Goal: Task Accomplishment & Management: Use online tool/utility

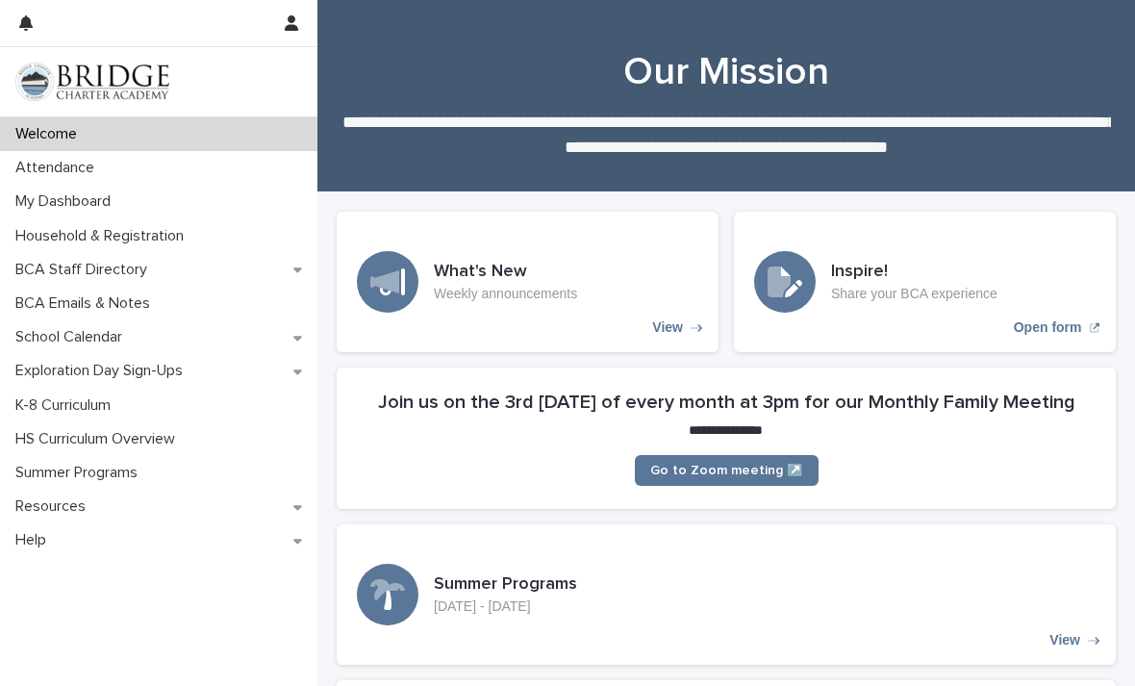
click at [160, 180] on div "Attendance" at bounding box center [158, 168] width 317 height 34
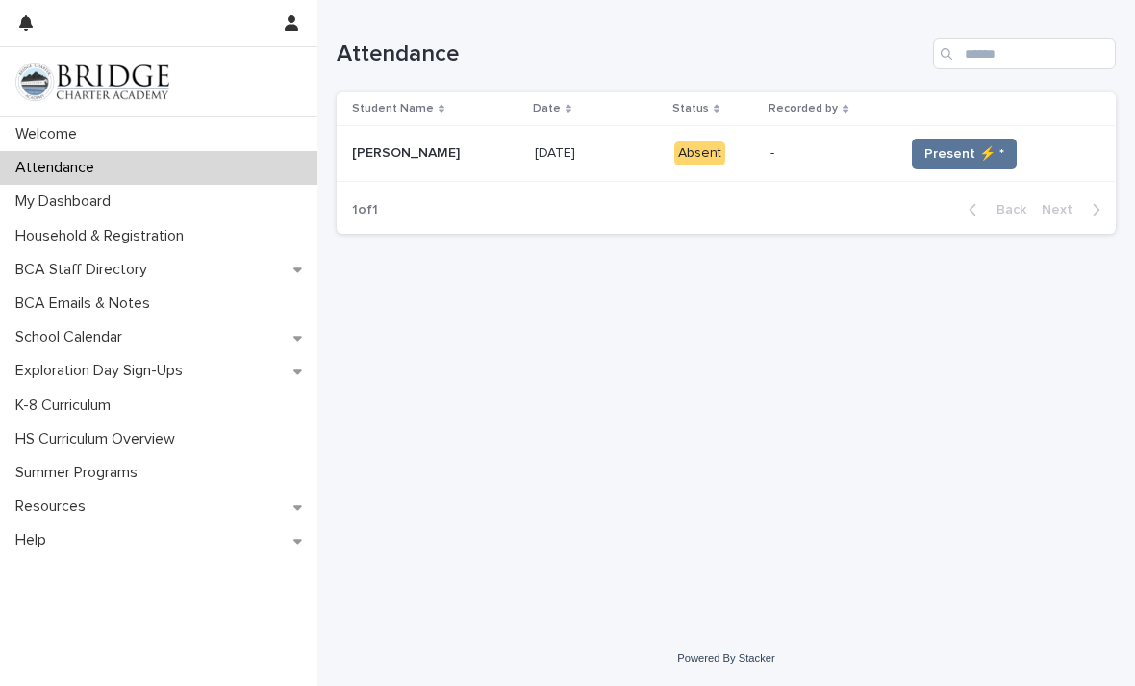
click at [962, 163] on button "Present ⚡ *" at bounding box center [964, 153] width 105 height 31
click at [949, 154] on span "Present ⚡ *" at bounding box center [964, 153] width 80 height 19
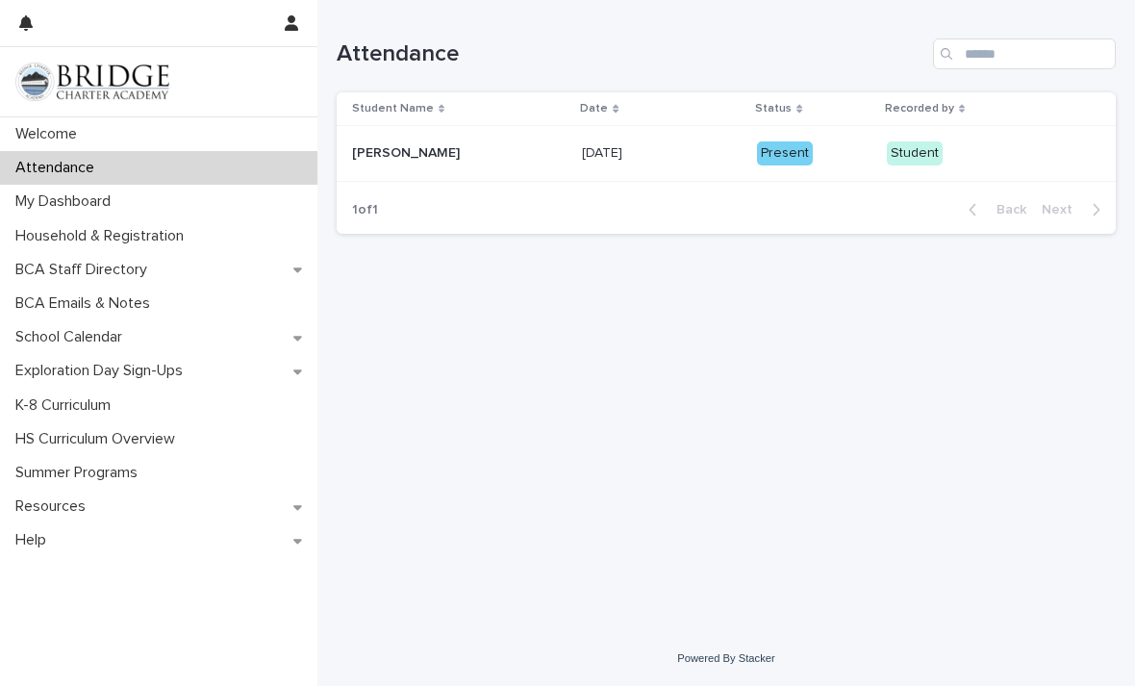
click at [948, 154] on p "Student" at bounding box center [962, 153] width 151 height 24
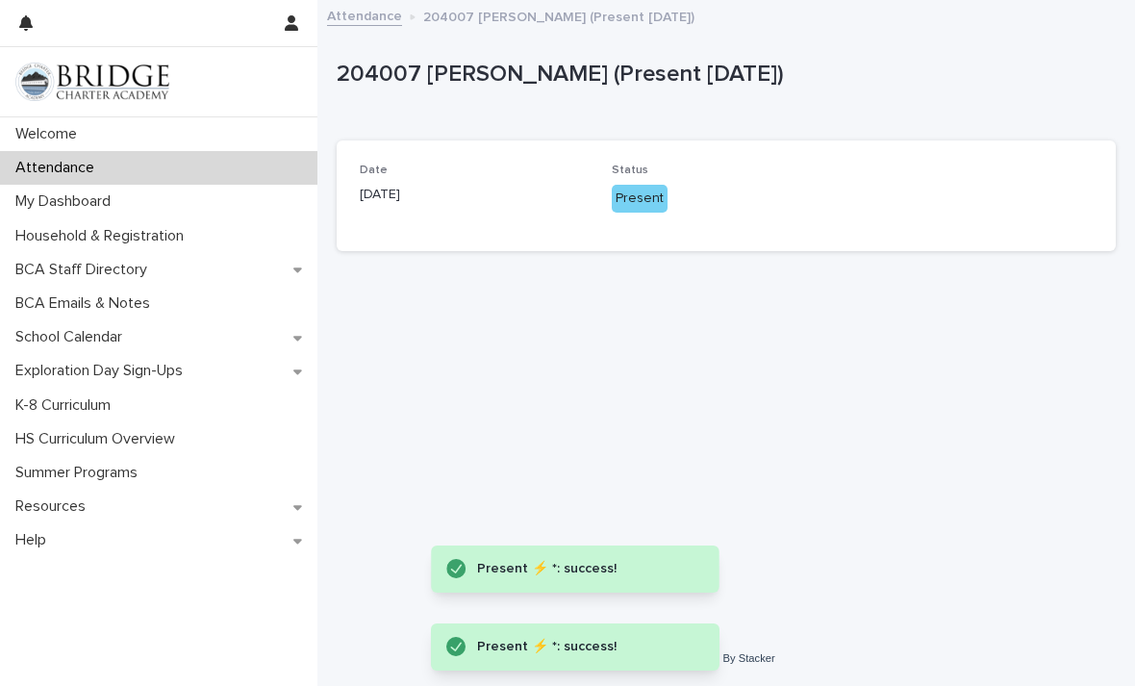
click at [652, 192] on div "Present" at bounding box center [640, 199] width 56 height 28
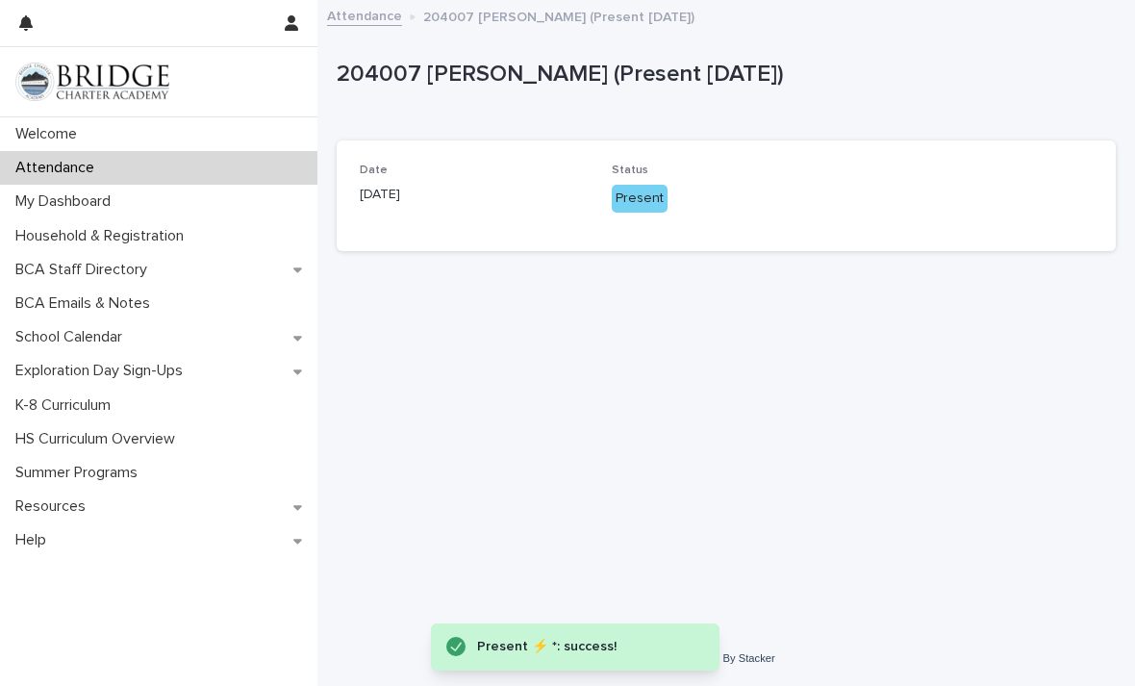
click at [651, 191] on div "Present" at bounding box center [640, 199] width 56 height 28
click at [640, 193] on div "Present" at bounding box center [640, 199] width 56 height 28
click at [640, 192] on div "Present" at bounding box center [640, 199] width 56 height 28
click at [623, 196] on div "Present" at bounding box center [640, 199] width 56 height 28
